Goal: Transaction & Acquisition: Register for event/course

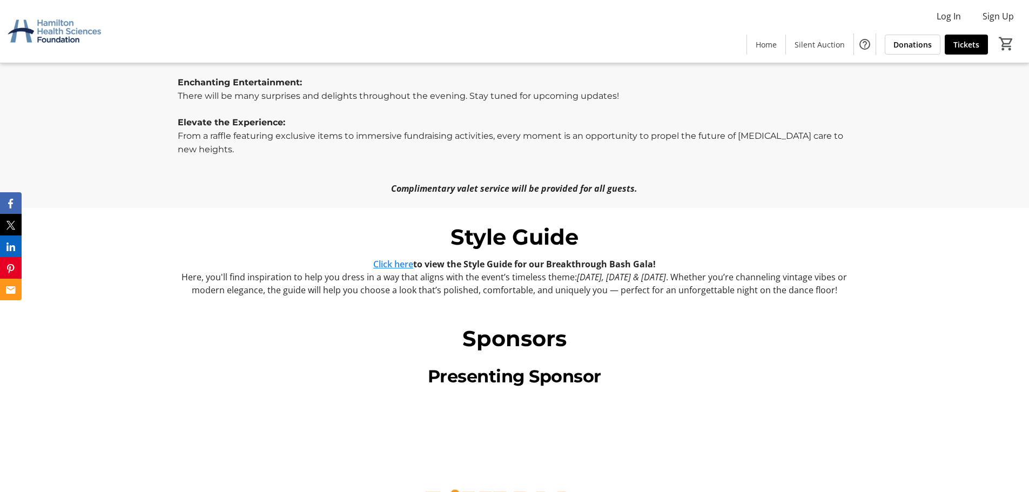
scroll to position [756, 0]
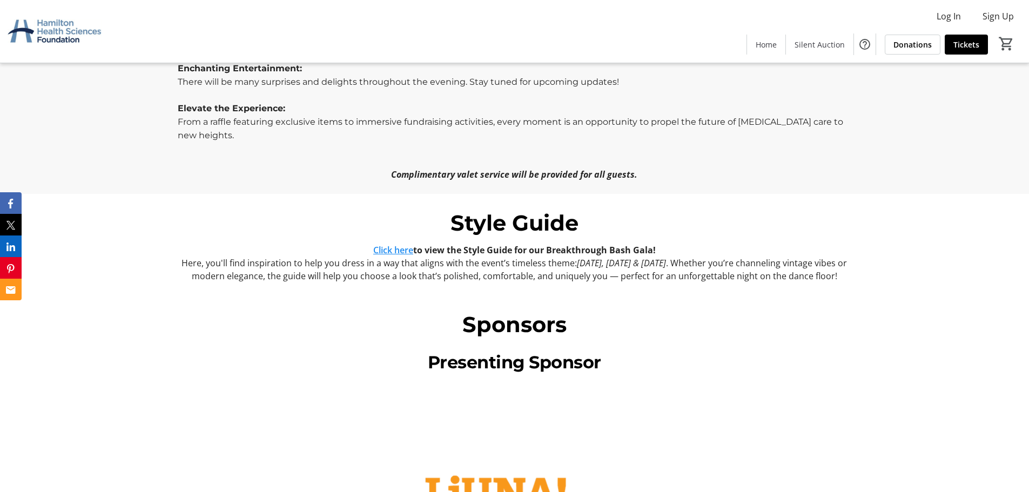
click at [409, 244] on link "Click here" at bounding box center [393, 250] width 40 height 12
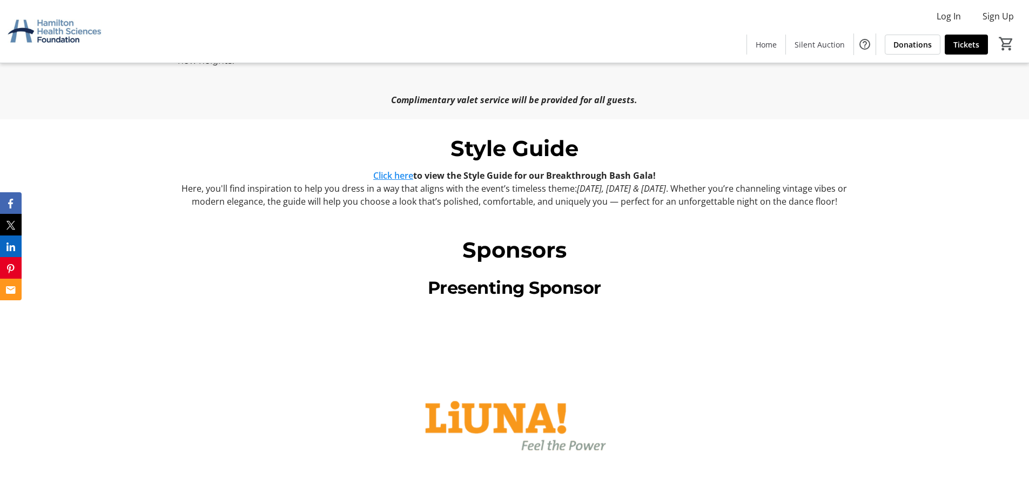
scroll to position [864, 0]
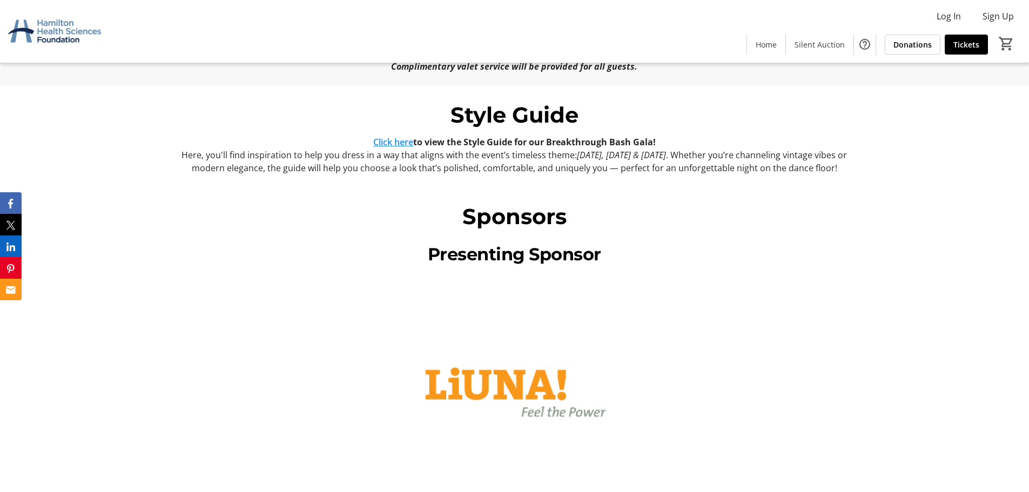
click at [384, 136] on link "Click here" at bounding box center [393, 142] width 40 height 12
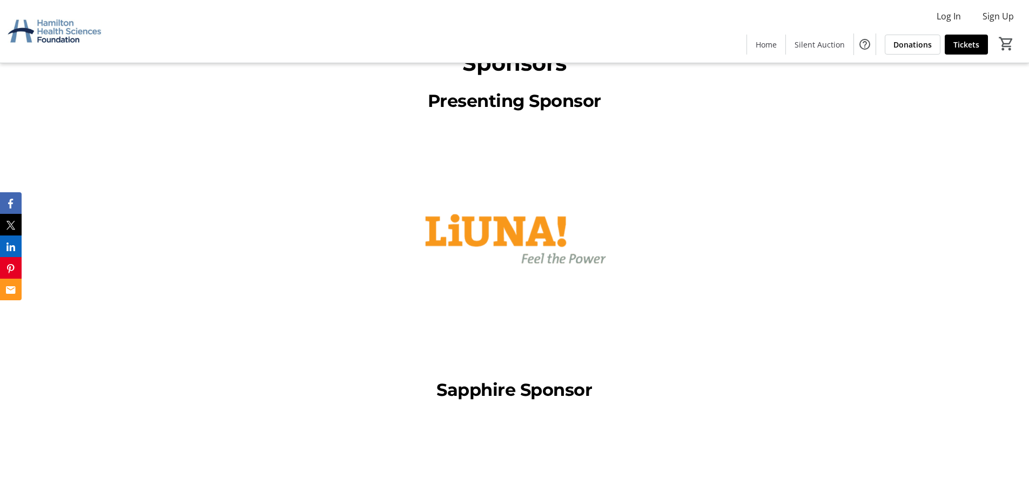
scroll to position [756, 0]
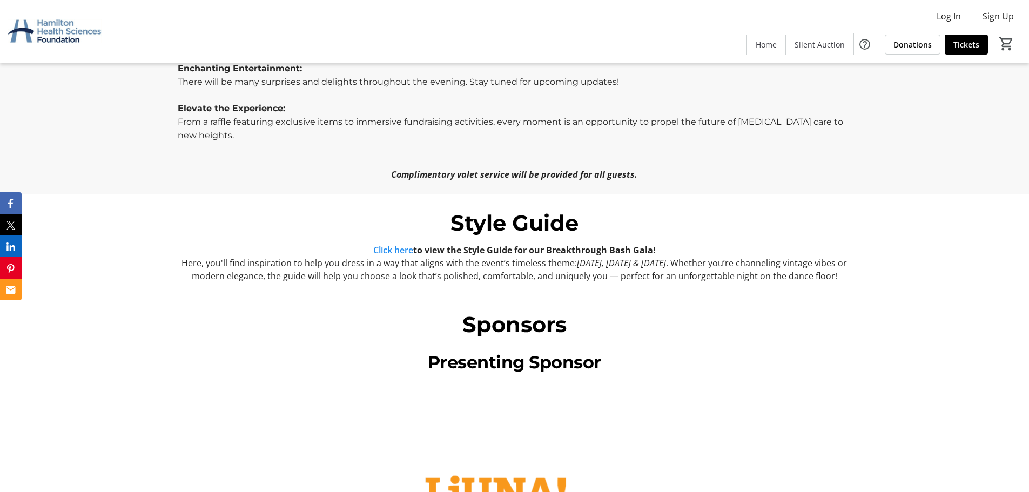
click at [379, 244] on link "Click here" at bounding box center [393, 250] width 40 height 12
click at [402, 244] on link "Click here" at bounding box center [393, 250] width 40 height 12
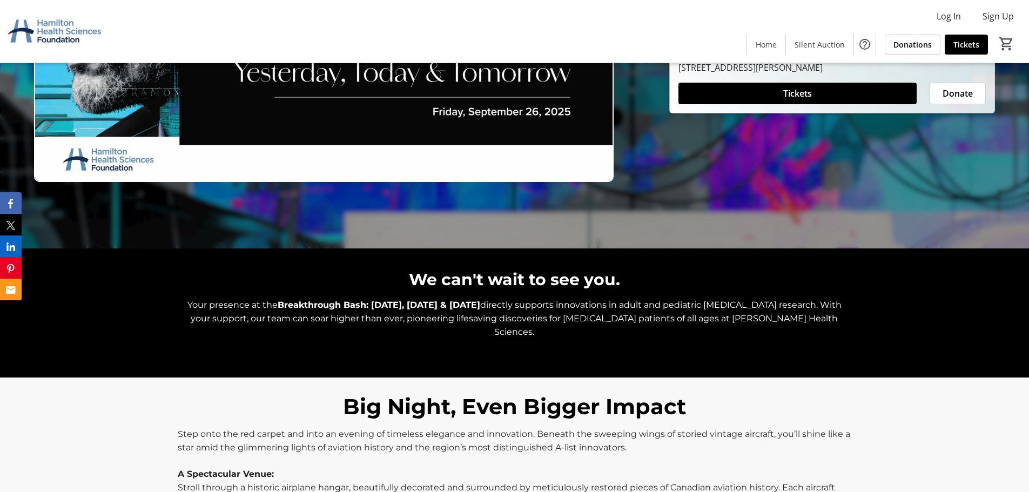
scroll to position [54, 0]
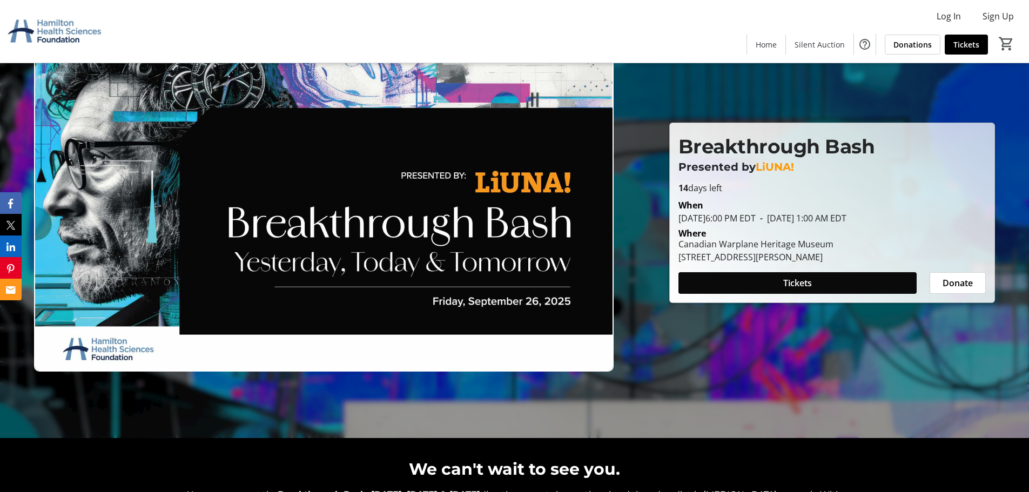
click at [797, 286] on span "Tickets" at bounding box center [797, 283] width 29 height 13
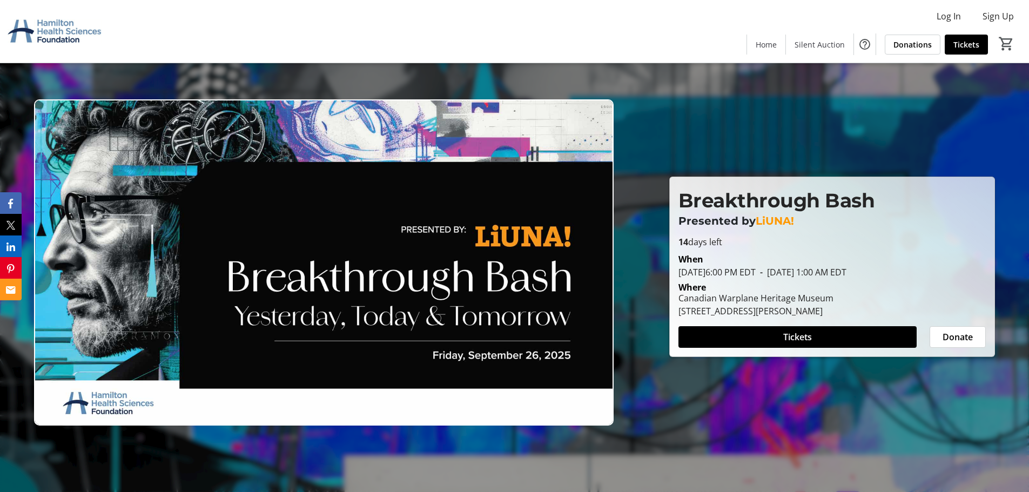
click at [457, 294] on img at bounding box center [324, 262] width 580 height 326
